Goal: Task Accomplishment & Management: Use online tool/utility

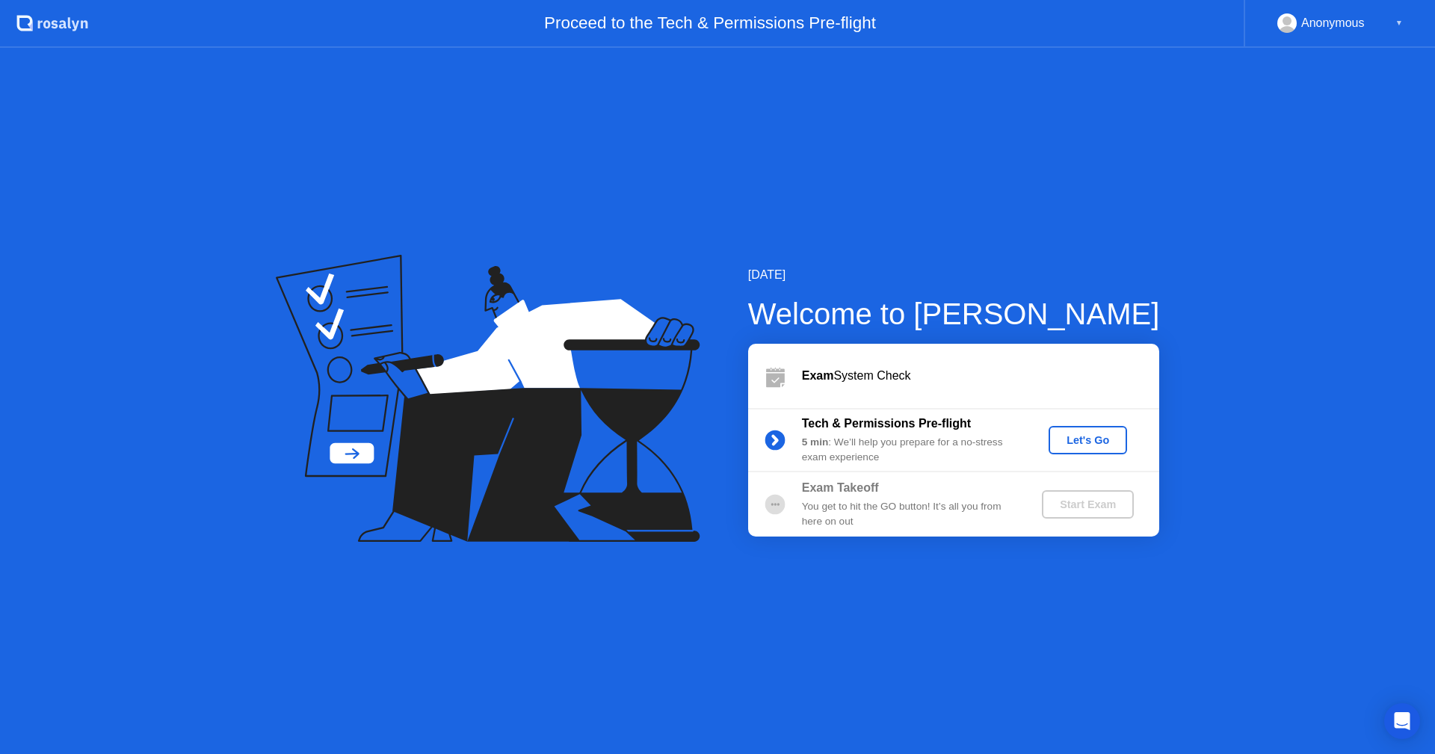
click at [1102, 434] on div "Let's Go" at bounding box center [1088, 440] width 67 height 12
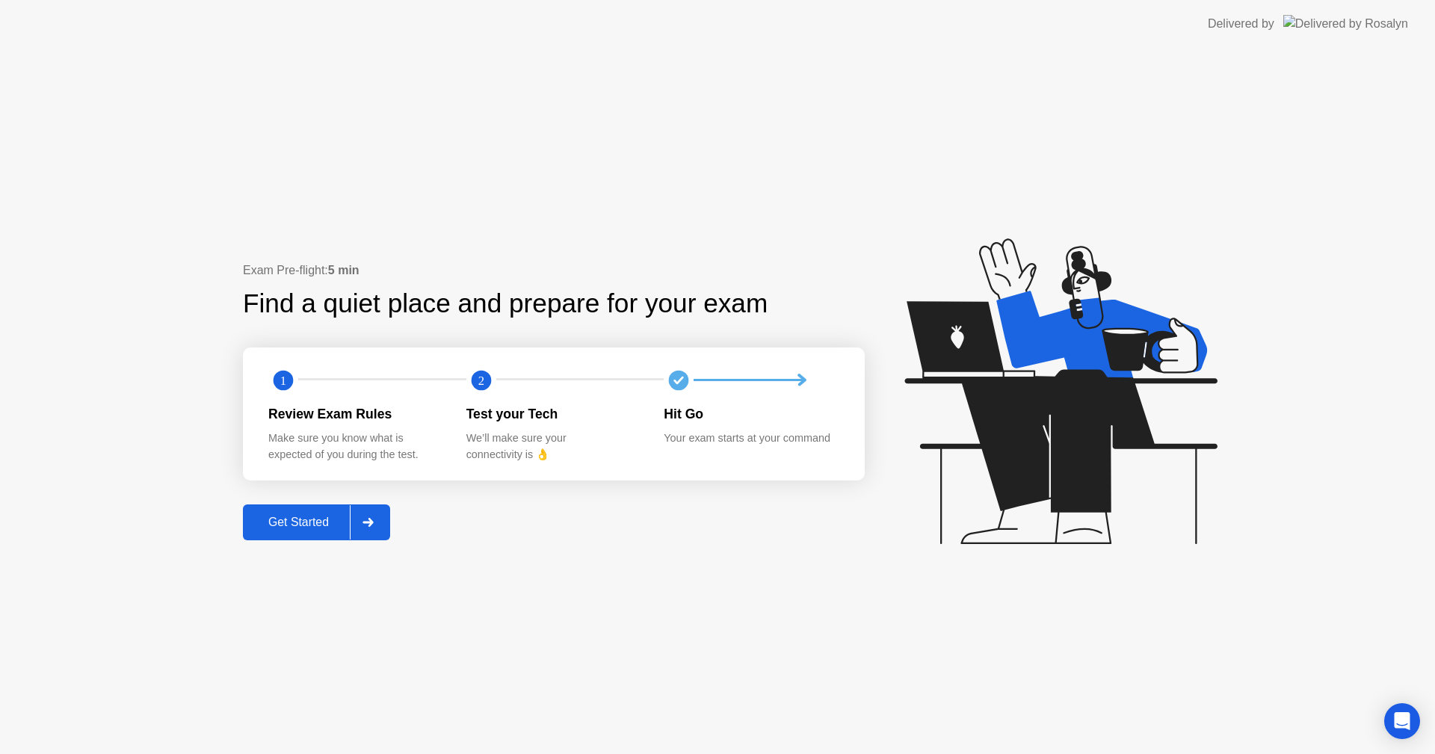
click at [312, 532] on button "Get Started" at bounding box center [316, 522] width 147 height 36
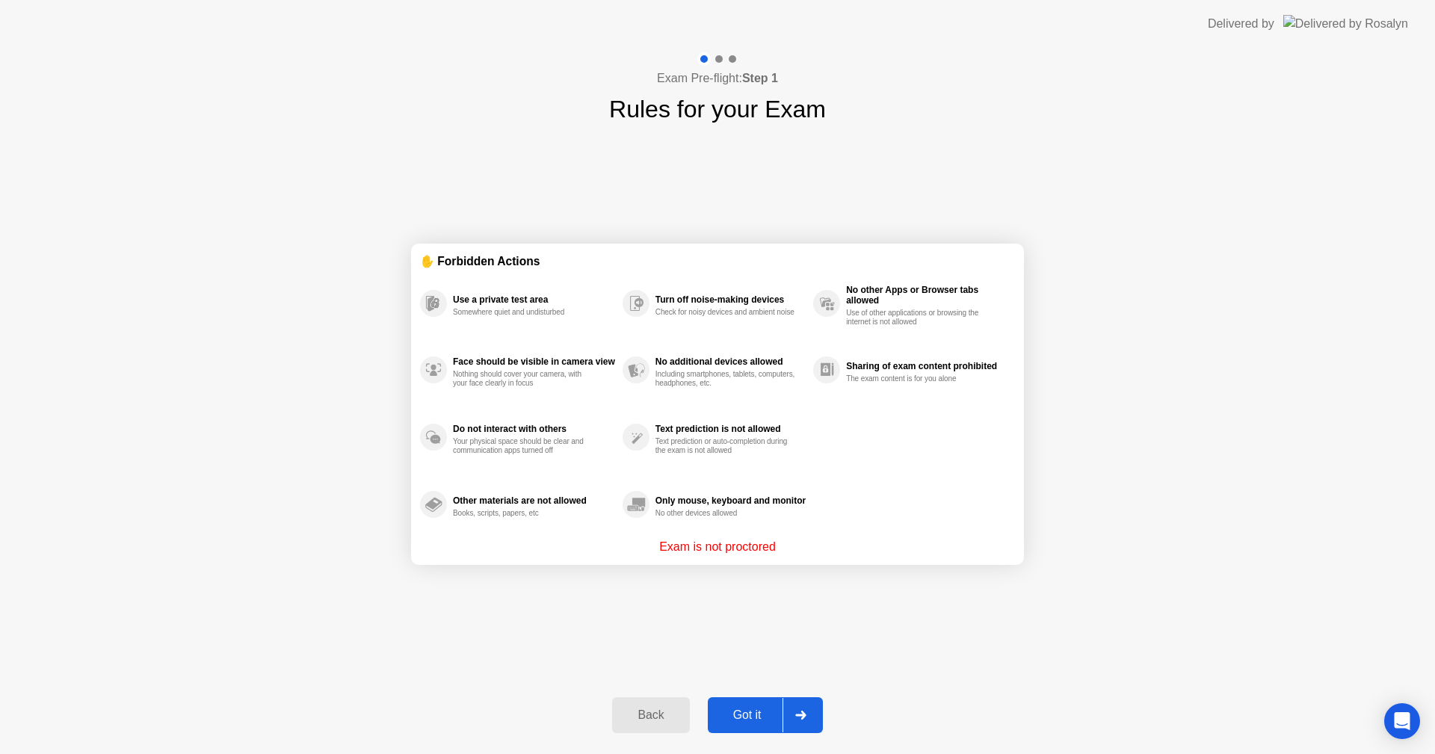
click at [743, 706] on button "Got it" at bounding box center [765, 715] width 115 height 36
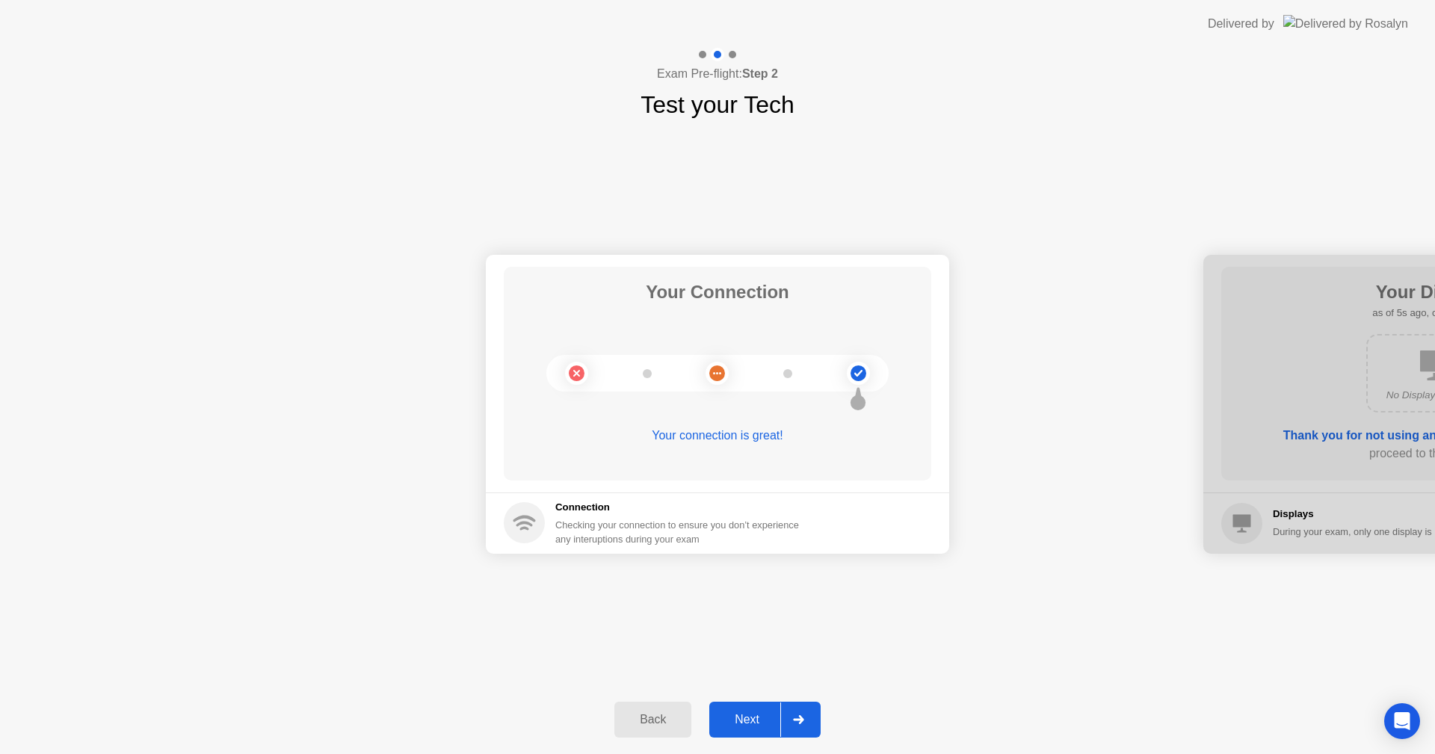
click at [770, 713] on div "Next" at bounding box center [747, 719] width 67 height 13
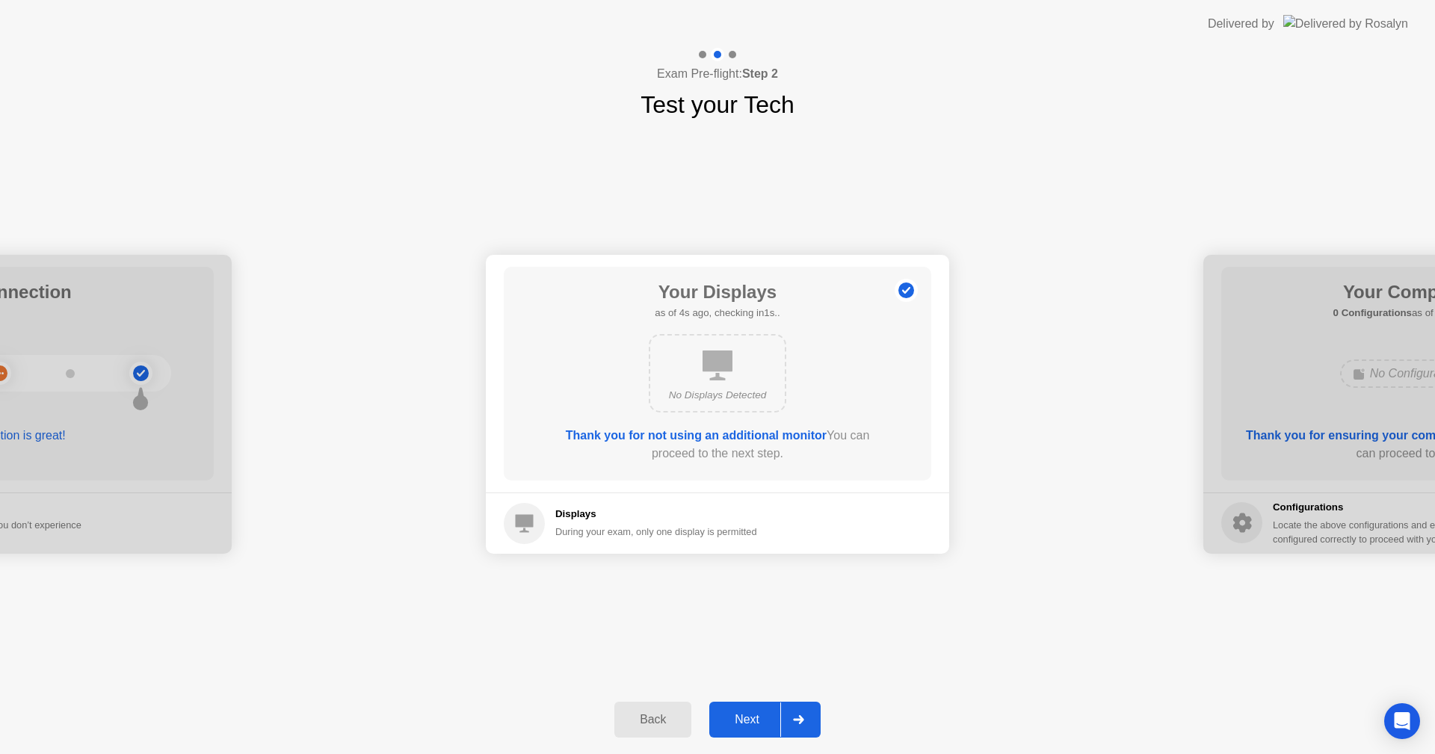
click at [747, 713] on div "Next" at bounding box center [747, 719] width 67 height 13
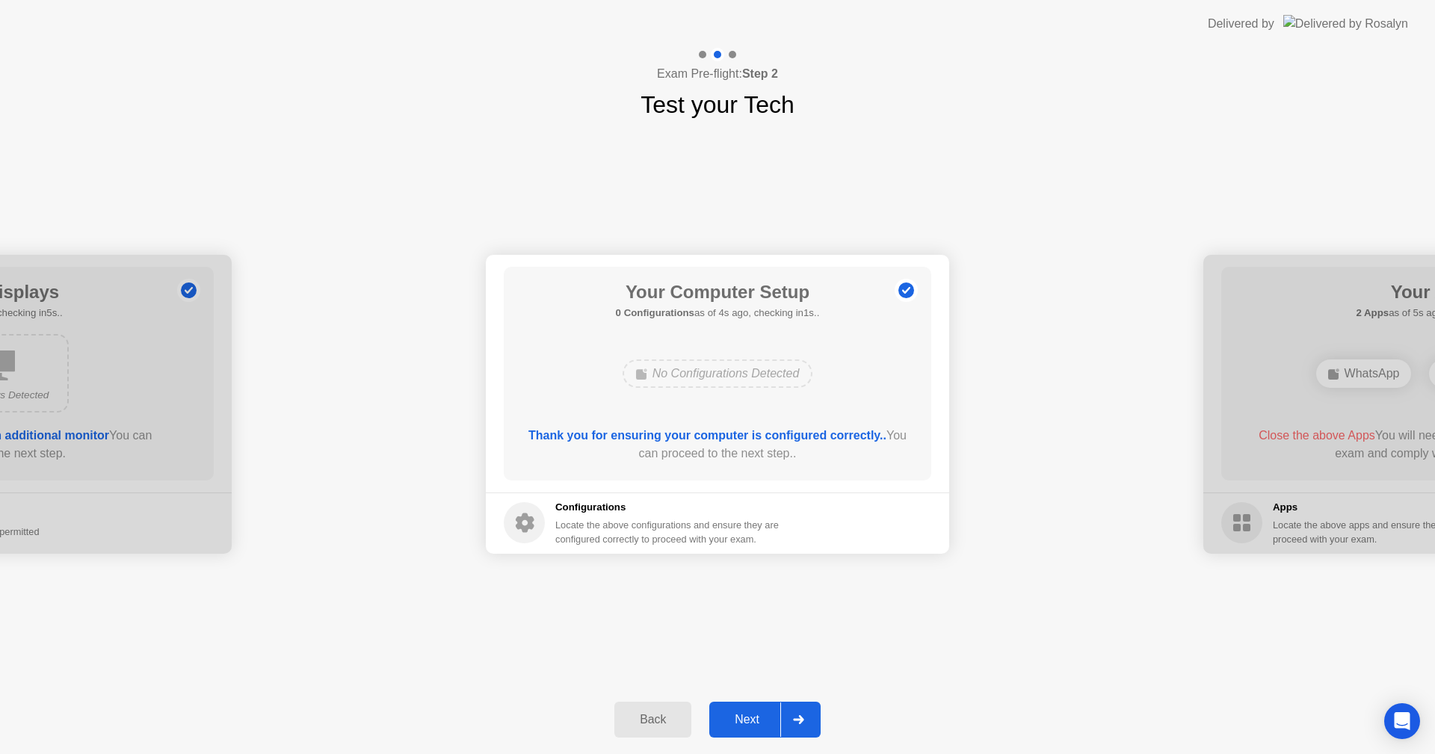
click at [755, 713] on div "Next" at bounding box center [747, 719] width 67 height 13
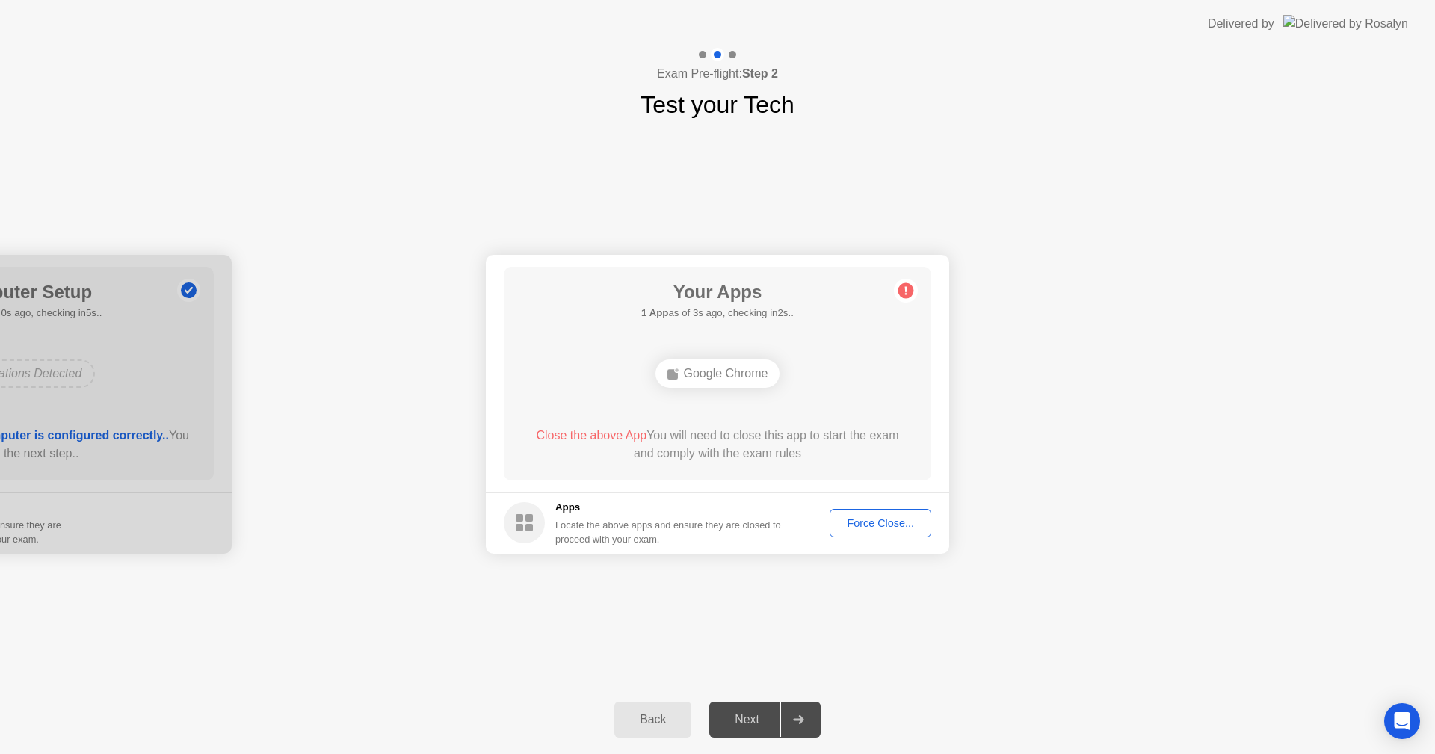
click at [898, 532] on button "Force Close..." at bounding box center [881, 523] width 102 height 28
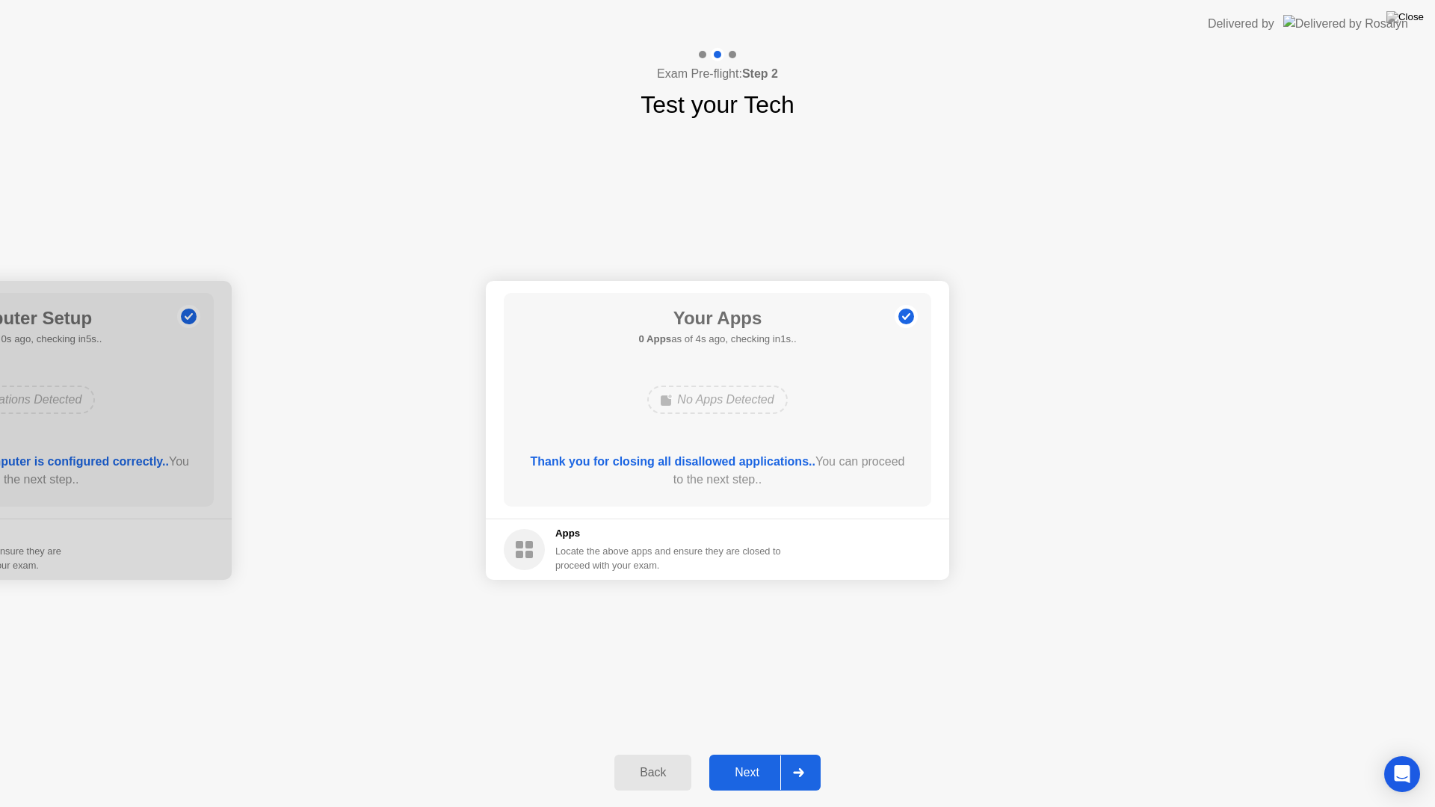
click at [747, 753] on div "Next" at bounding box center [747, 772] width 67 height 13
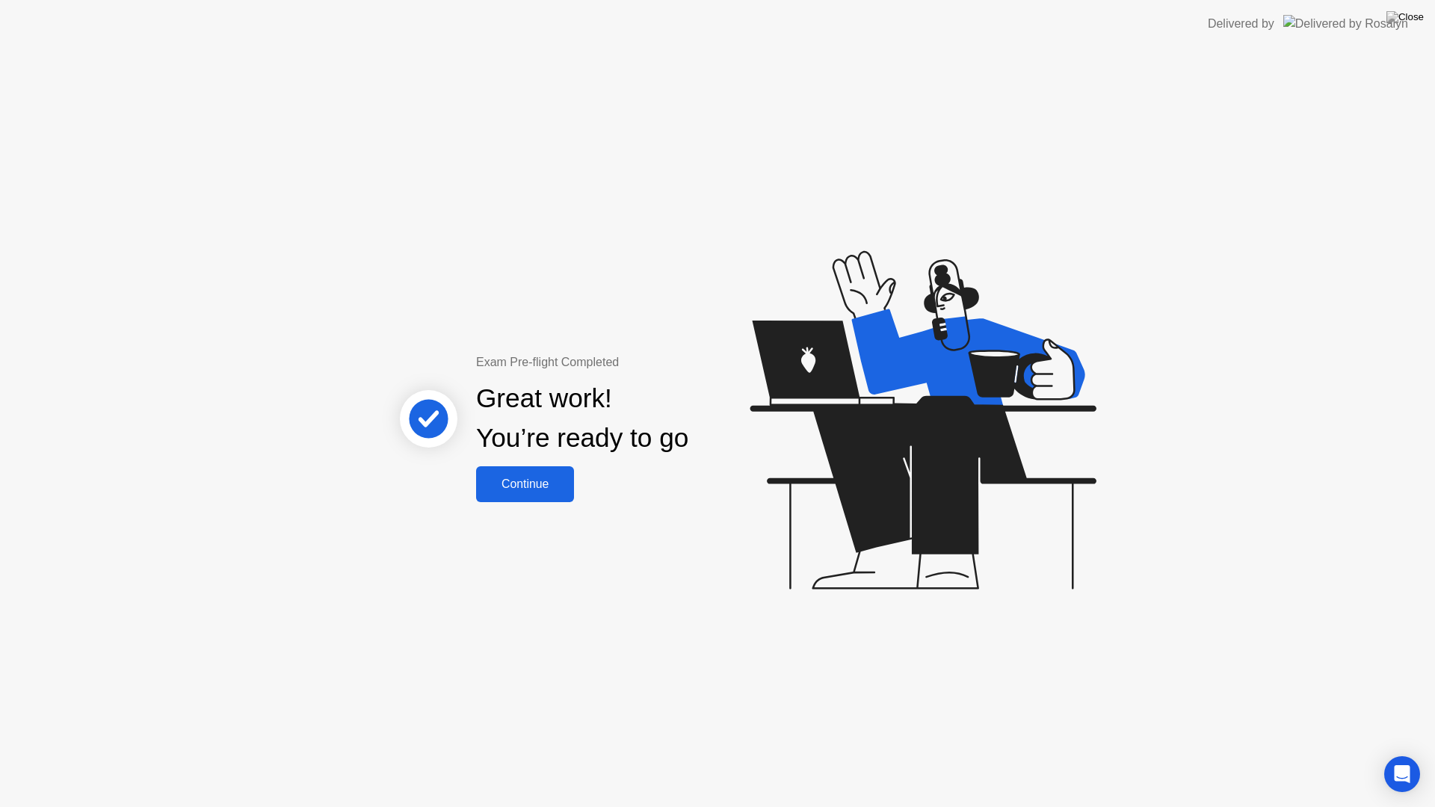
click at [528, 481] on div "Continue" at bounding box center [525, 484] width 89 height 13
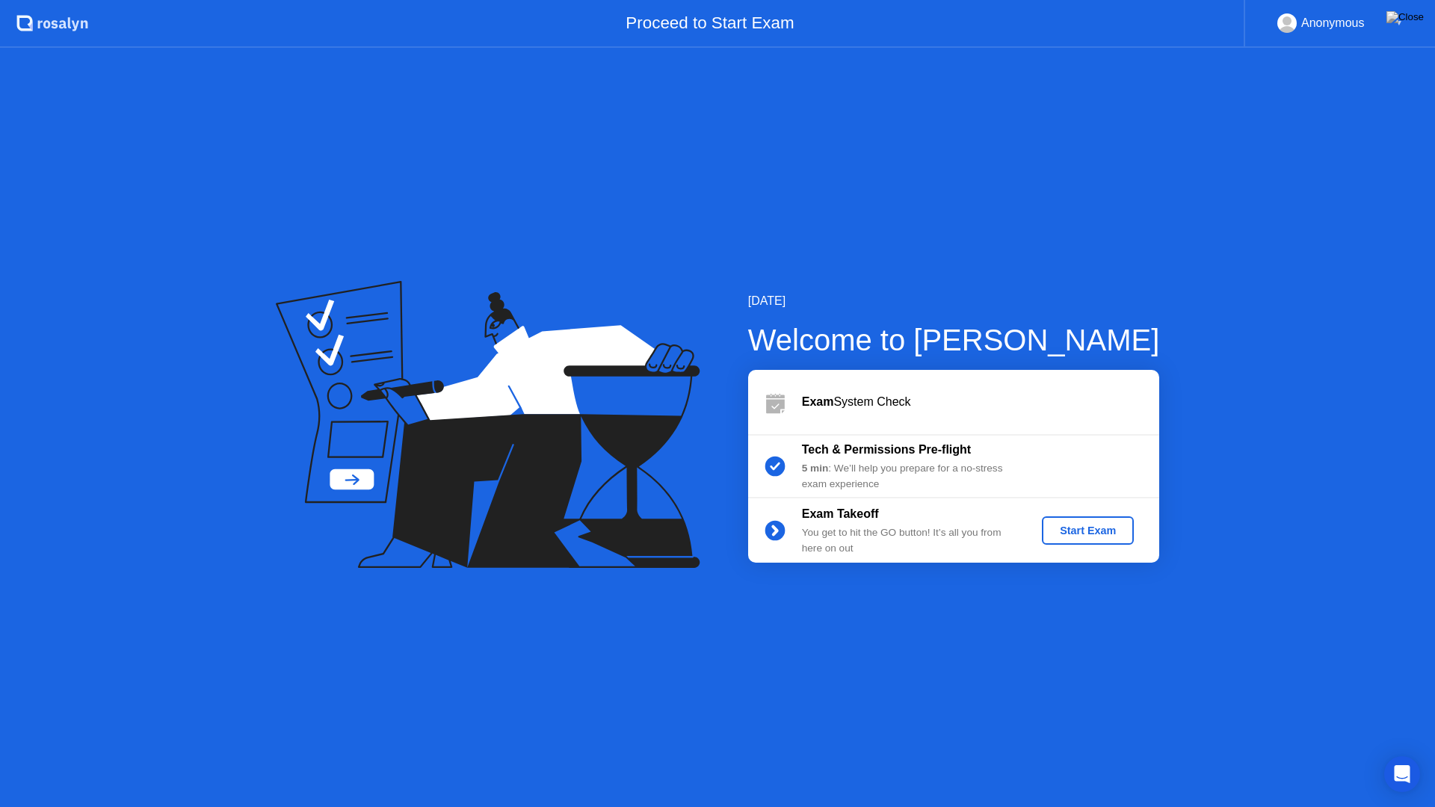
click at [1115, 540] on button "Start Exam" at bounding box center [1088, 530] width 92 height 28
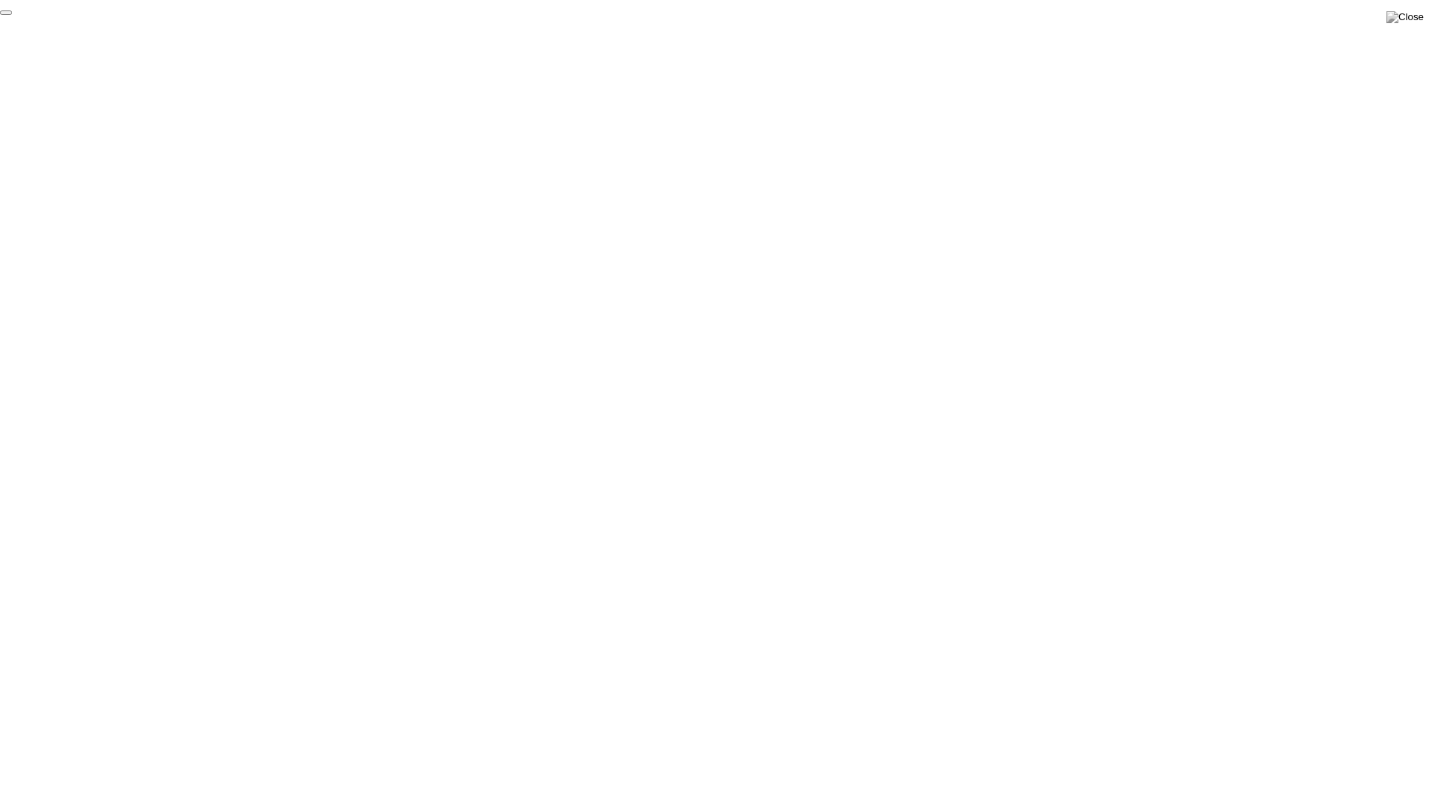
click at [12, 15] on button "End Proctoring Session" at bounding box center [6, 12] width 12 height 4
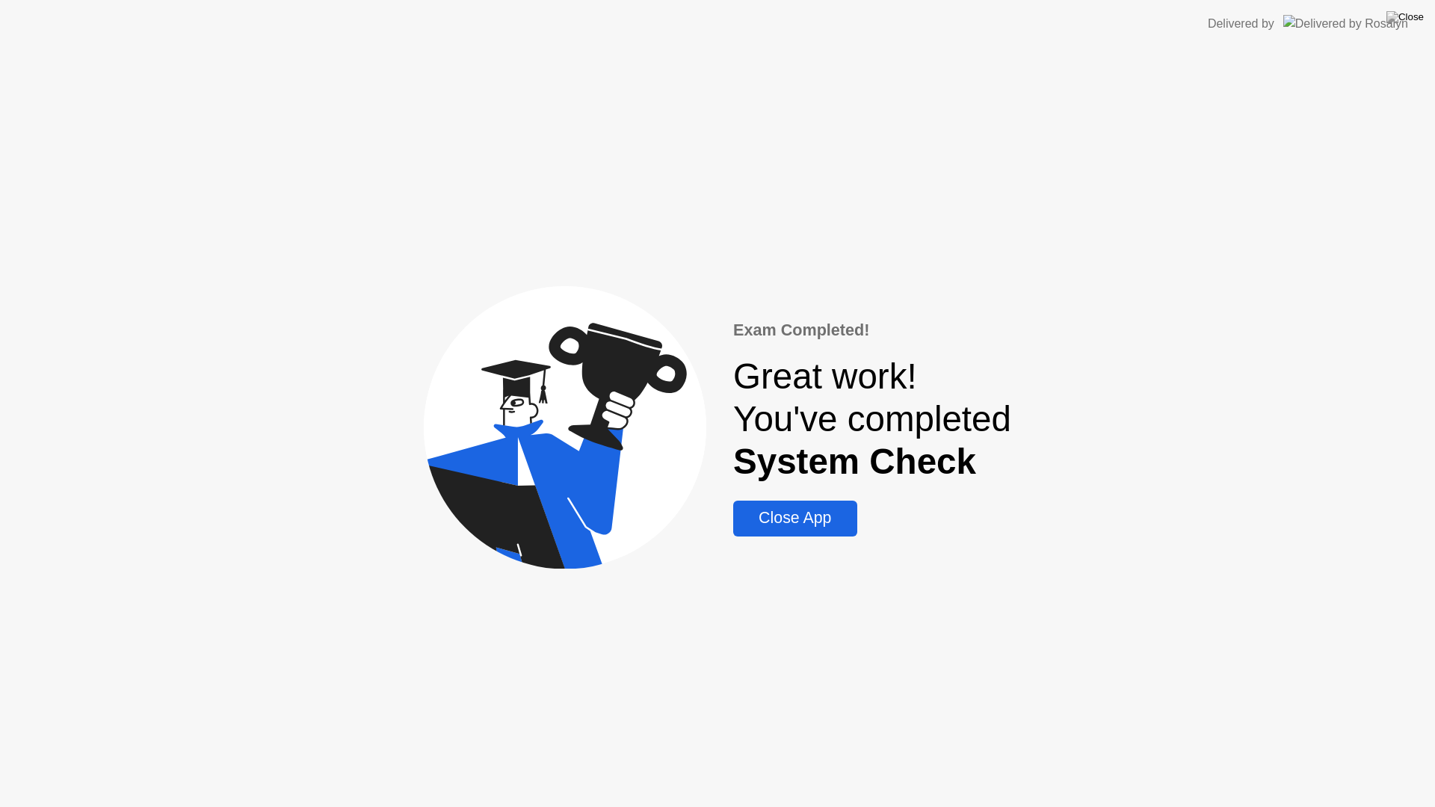
click at [789, 526] on div "Close App" at bounding box center [795, 518] width 114 height 19
